Goal: Task Accomplishment & Management: Manage account settings

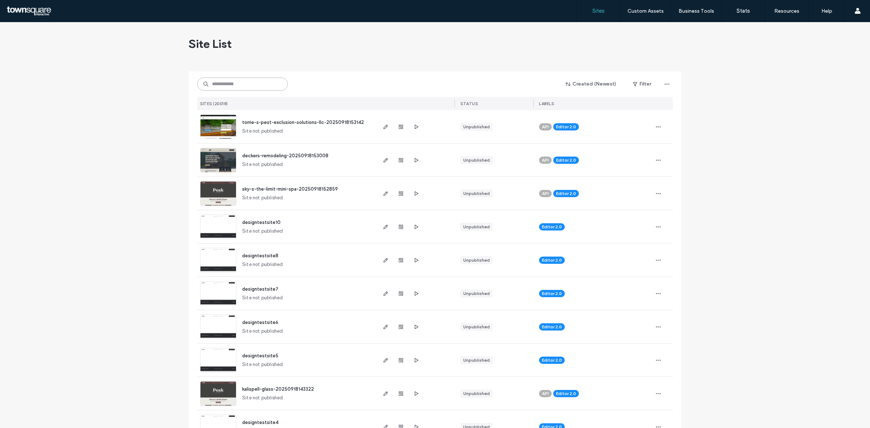
click at [216, 89] on input at bounding box center [242, 84] width 91 height 13
paste input "**********"
type input "**********"
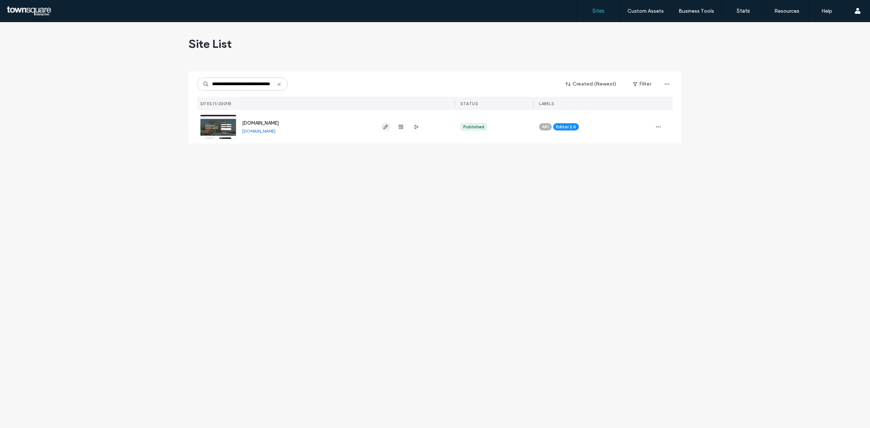
click at [383, 127] on icon "button" at bounding box center [386, 127] width 6 height 6
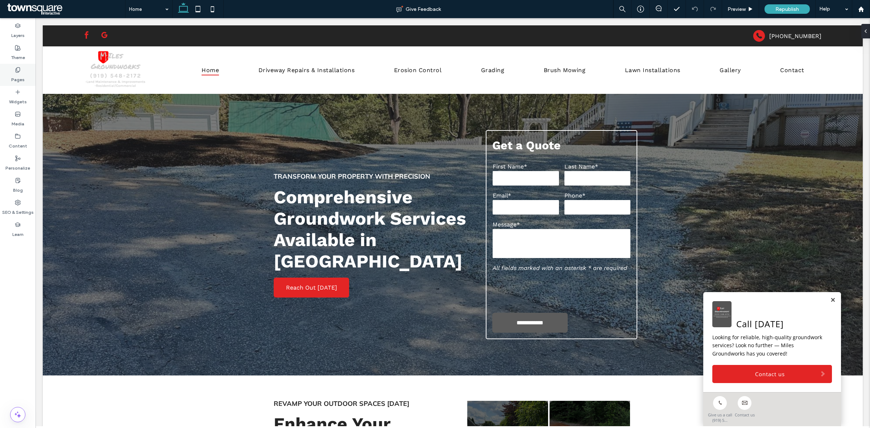
click at [19, 69] on icon at bounding box center [18, 70] width 6 height 6
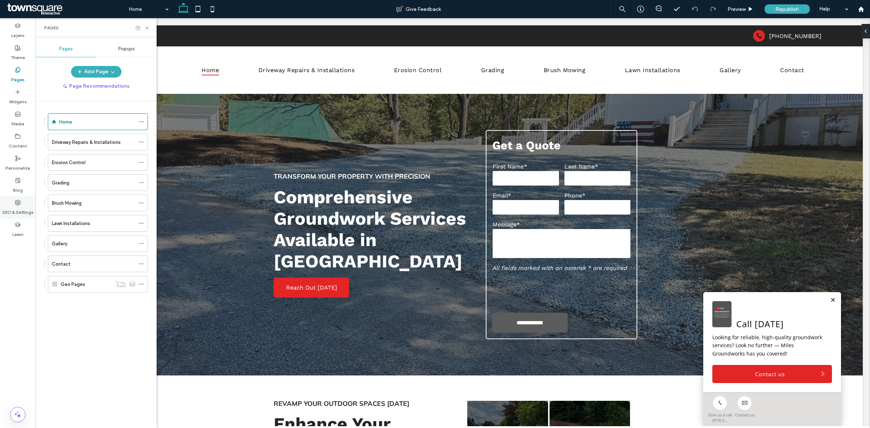
click at [18, 206] on label "SEO & Settings" at bounding box center [18, 211] width 32 height 10
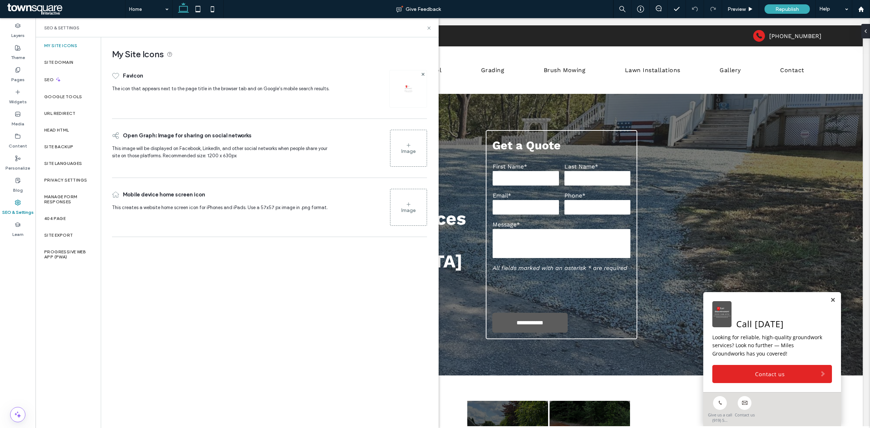
click at [50, 80] on label "SEO" at bounding box center [49, 79] width 11 height 5
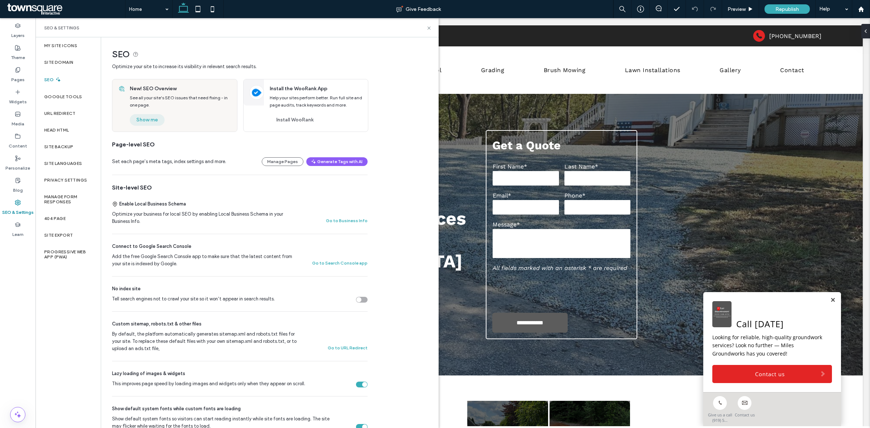
click at [152, 124] on button "Show me" at bounding box center [147, 120] width 35 height 12
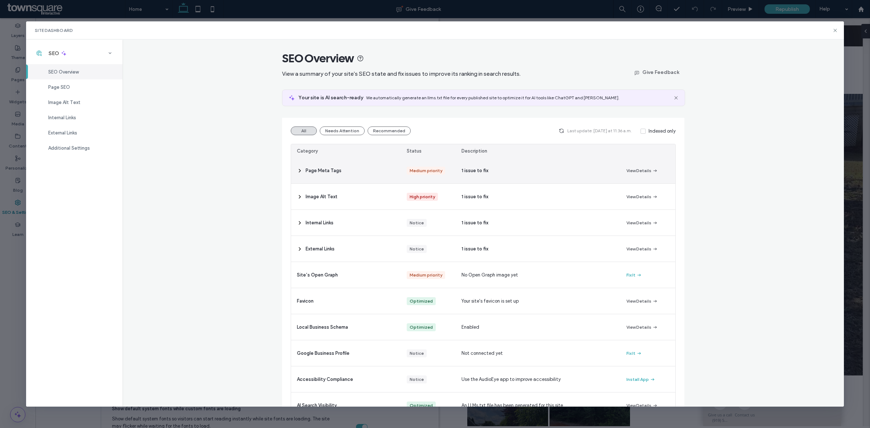
click at [355, 167] on div "Page Meta Tags" at bounding box center [346, 171] width 110 height 26
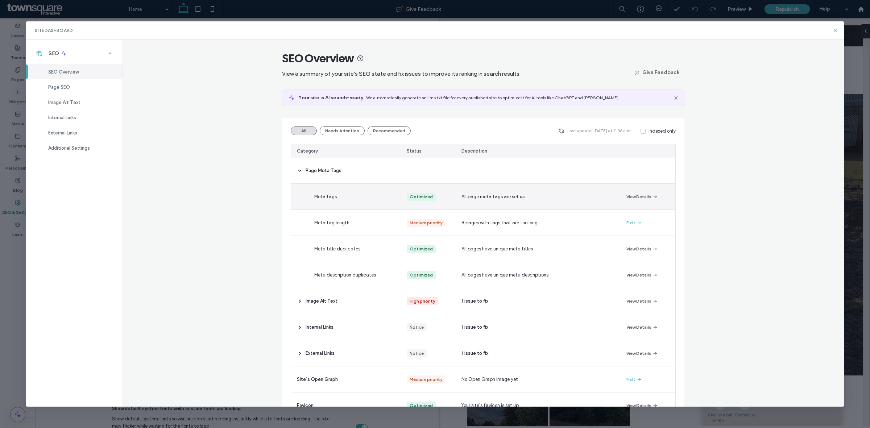
click at [475, 196] on span "All page meta tags are set up" at bounding box center [493, 196] width 64 height 7
click at [626, 195] on button "View Details" at bounding box center [642, 196] width 32 height 9
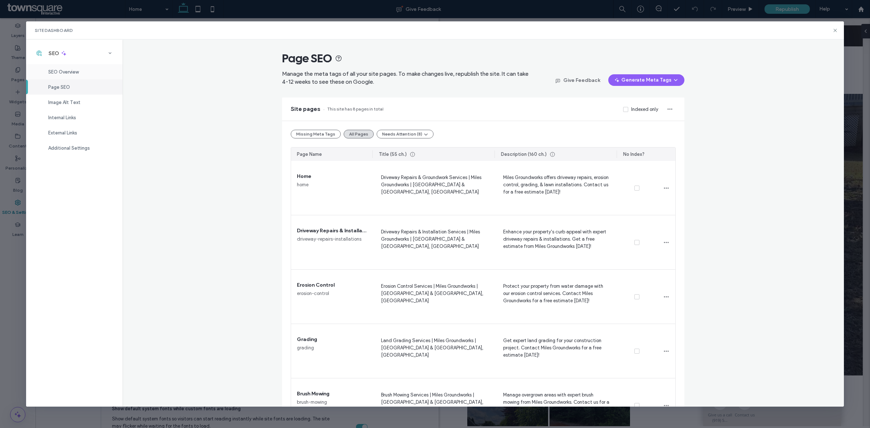
click at [59, 73] on span "SEO Overview" at bounding box center [63, 71] width 30 height 5
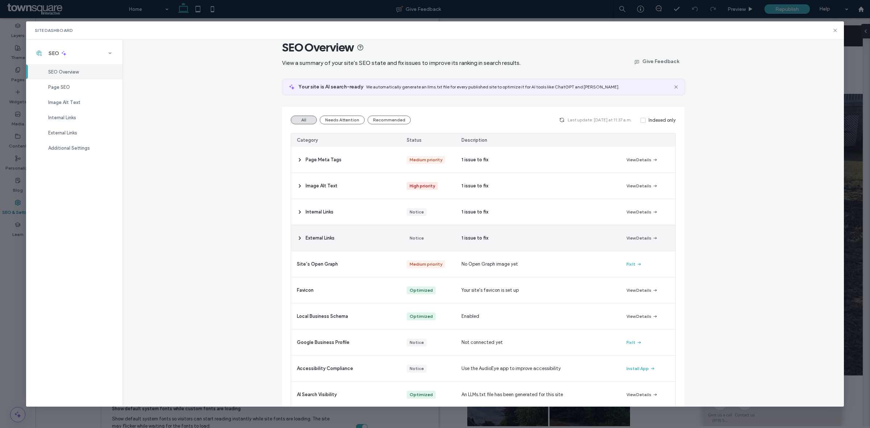
scroll to position [21, 0]
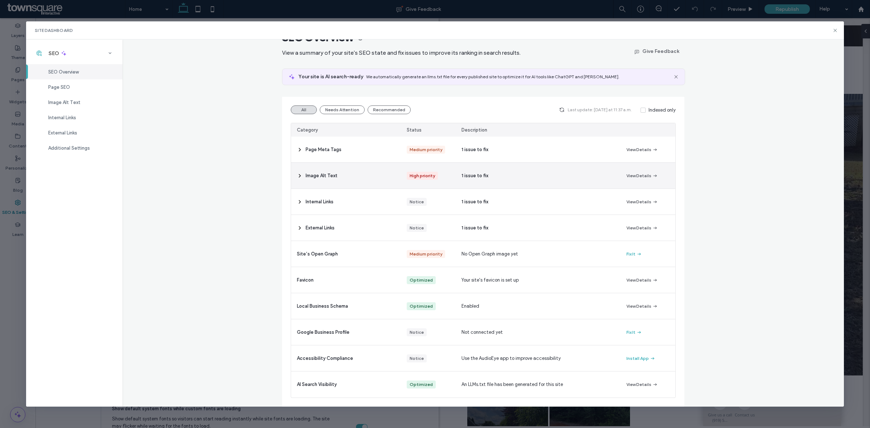
click at [350, 175] on div "Image Alt Text" at bounding box center [346, 176] width 110 height 26
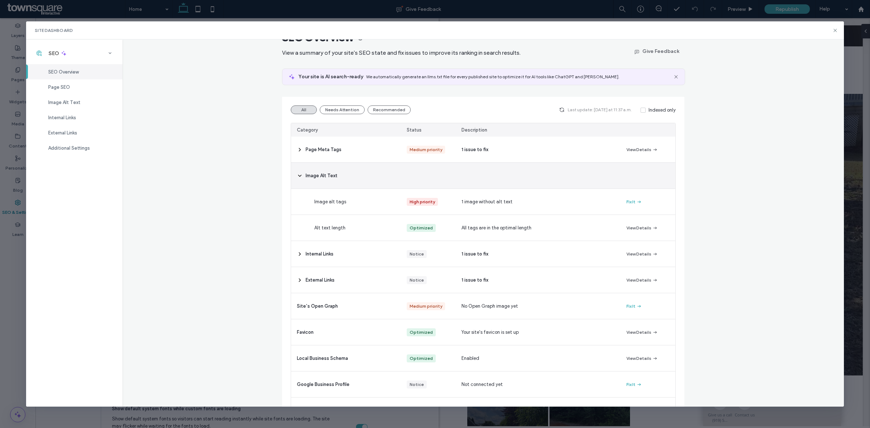
click at [346, 172] on div "Image Alt Text" at bounding box center [346, 176] width 110 height 26
